Goal: Information Seeking & Learning: Check status

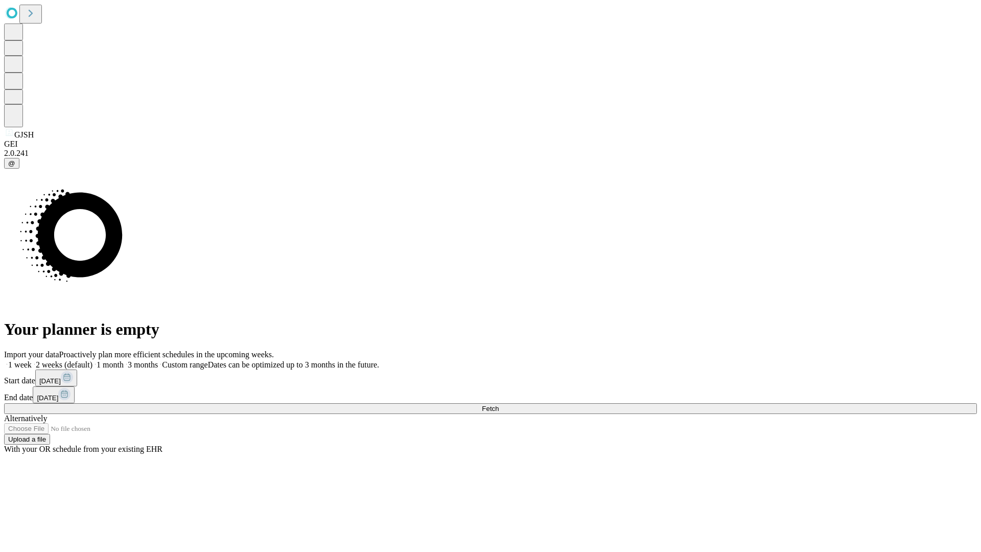
click at [499, 405] on span "Fetch" at bounding box center [490, 409] width 17 height 8
